Goal: Task Accomplishment & Management: Manage account settings

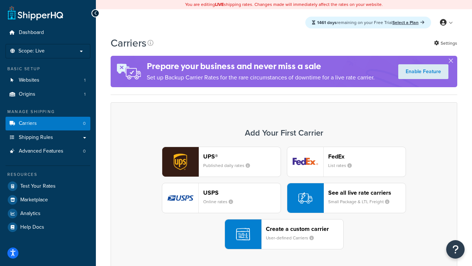
click at [284, 198] on div "UPS® Published daily rates FedEx List rates USPS Online rates See all live rate…" at bounding box center [283, 198] width 331 height 103
click at [367, 156] on header "FedEx" at bounding box center [366, 156] width 77 height 7
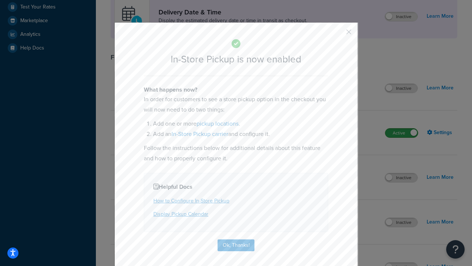
scroll to position [207, 0]
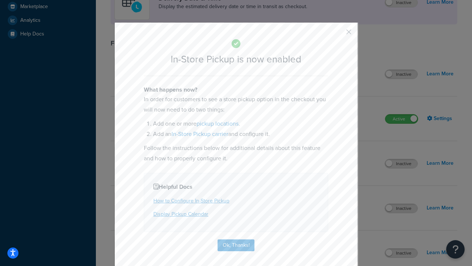
click at [338, 34] on button "button" at bounding box center [338, 35] width 2 height 2
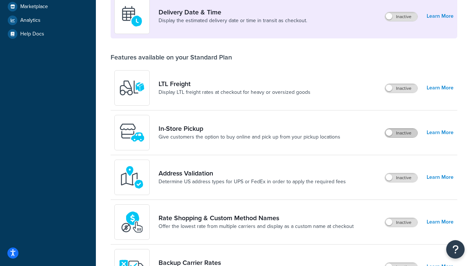
scroll to position [179, 0]
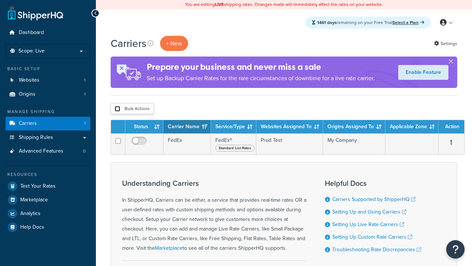
click at [117, 109] on input "checkbox" at bounding box center [118, 109] width 6 height 6
checkbox input "true"
click at [0, 0] on button "Delete" at bounding box center [0, 0] width 0 height 0
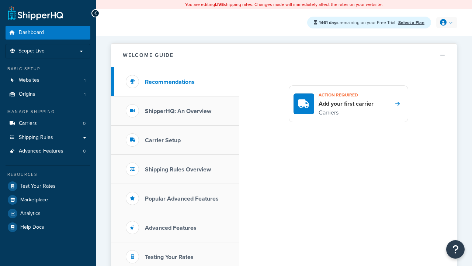
click at [446, 23] on icon at bounding box center [443, 22] width 7 height 7
click at [0, 0] on span "My Profile" at bounding box center [0, 0] width 0 height 0
